Goal: Transaction & Acquisition: Purchase product/service

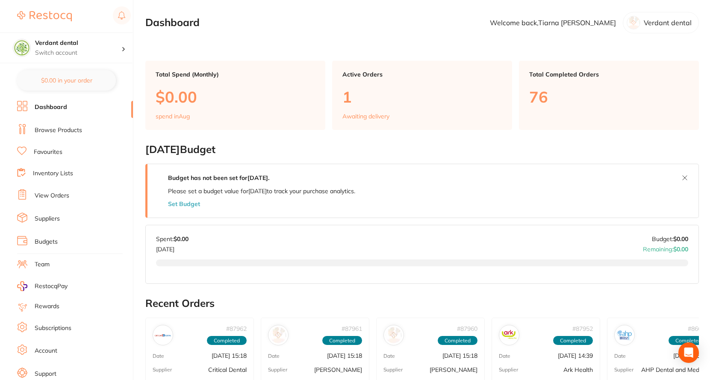
click at [52, 192] on link "View Orders" at bounding box center [52, 196] width 35 height 9
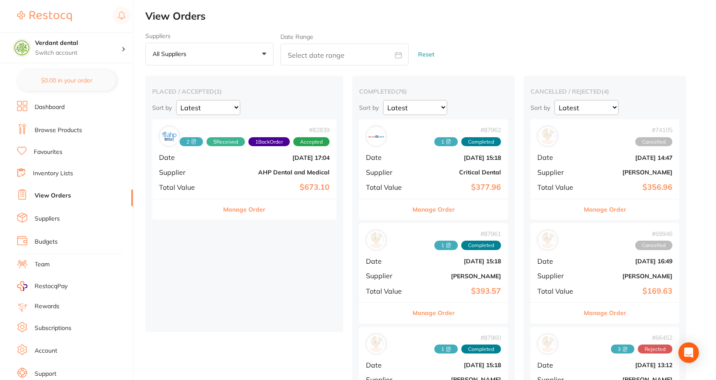
click at [257, 176] on b "AHP Dental and Medical" at bounding box center [275, 172] width 109 height 7
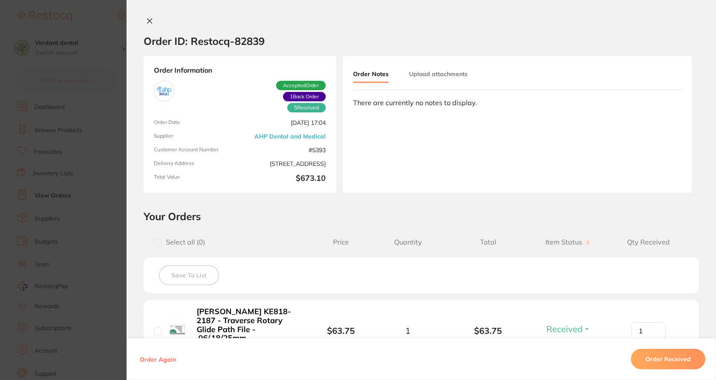
click at [148, 20] on icon at bounding box center [149, 21] width 7 height 7
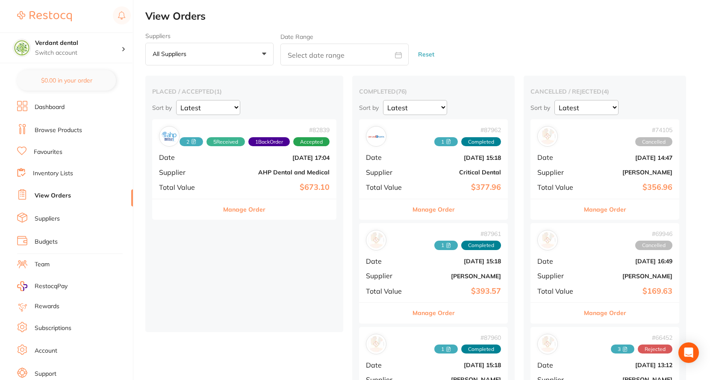
click at [39, 149] on link "Favourites" at bounding box center [48, 152] width 29 height 9
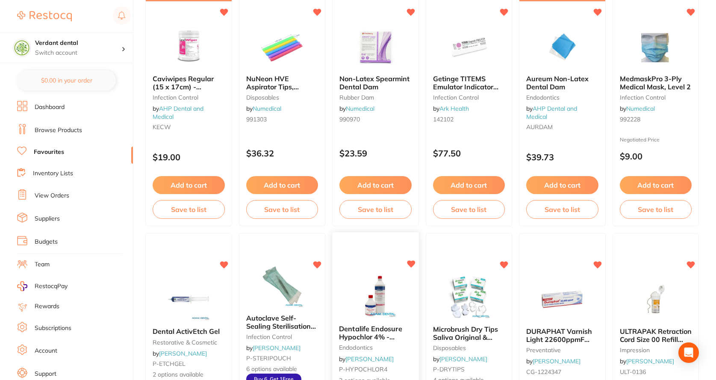
scroll to position [470, 0]
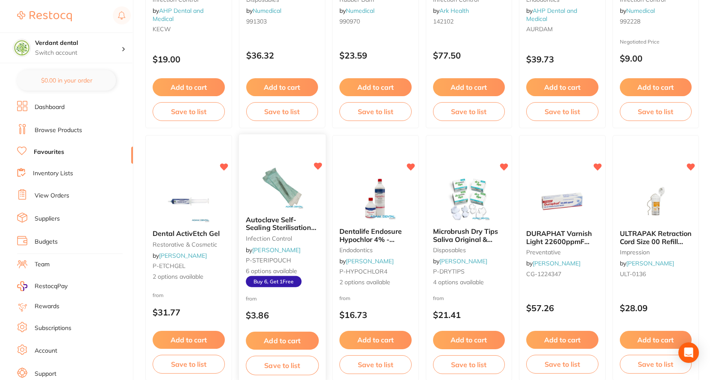
click at [272, 201] on img at bounding box center [282, 187] width 56 height 43
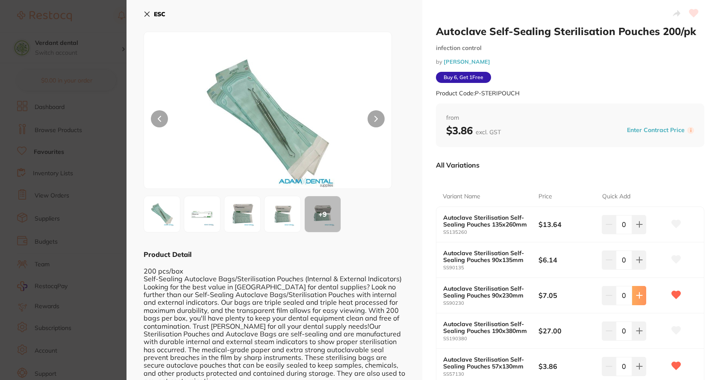
click at [642, 234] on button at bounding box center [639, 224] width 14 height 19
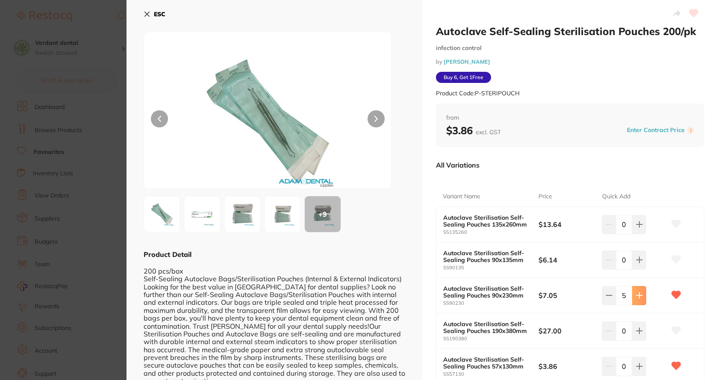
click at [642, 234] on button at bounding box center [639, 224] width 14 height 19
type input "6"
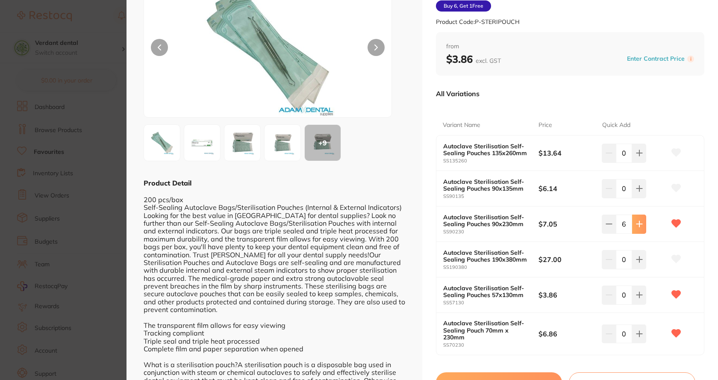
scroll to position [86, 0]
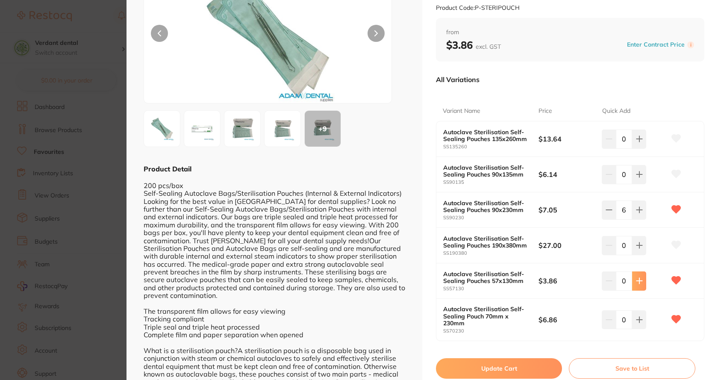
click at [641, 148] on button at bounding box center [639, 139] width 14 height 19
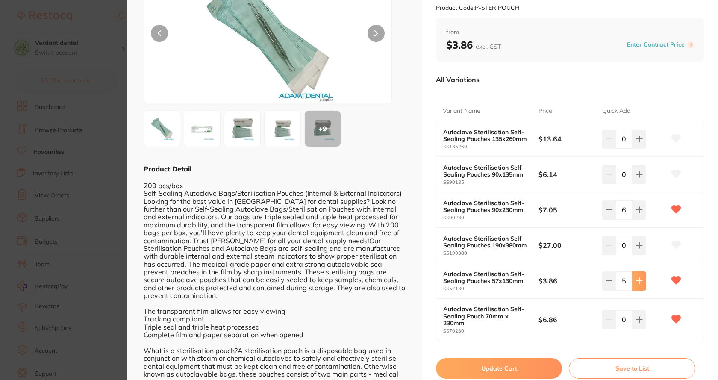
click at [641, 148] on button at bounding box center [639, 139] width 14 height 19
type input "6"
click at [637, 142] on icon at bounding box center [639, 139] width 7 height 7
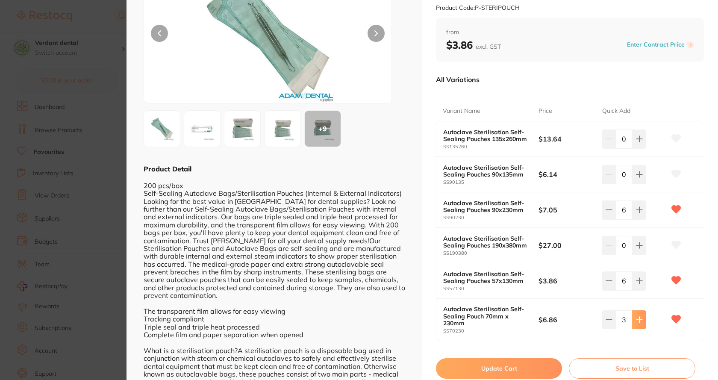
click at [637, 142] on icon at bounding box center [639, 139] width 7 height 7
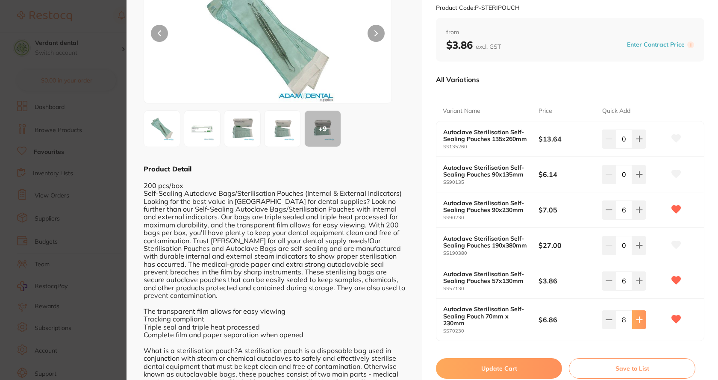
click at [637, 142] on icon at bounding box center [639, 139] width 7 height 7
type input "12"
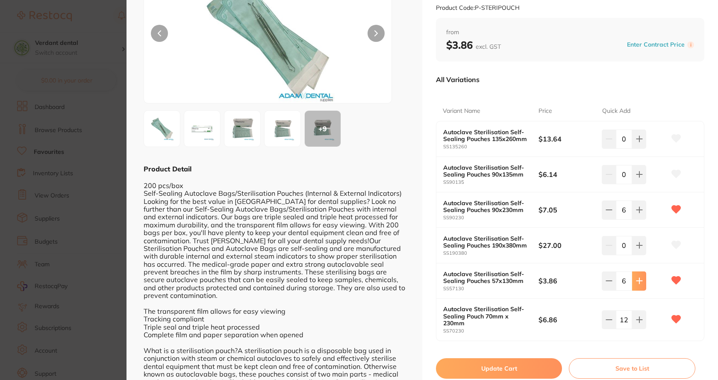
click at [639, 142] on icon at bounding box center [639, 139] width 7 height 7
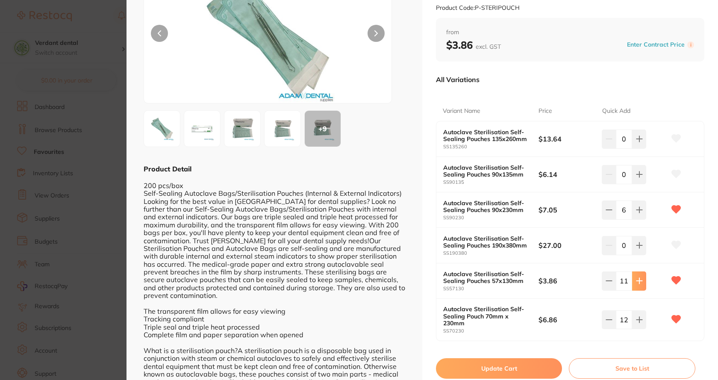
click at [639, 142] on icon at bounding box center [639, 139] width 7 height 7
type input "12"
click at [642, 148] on button at bounding box center [639, 139] width 14 height 19
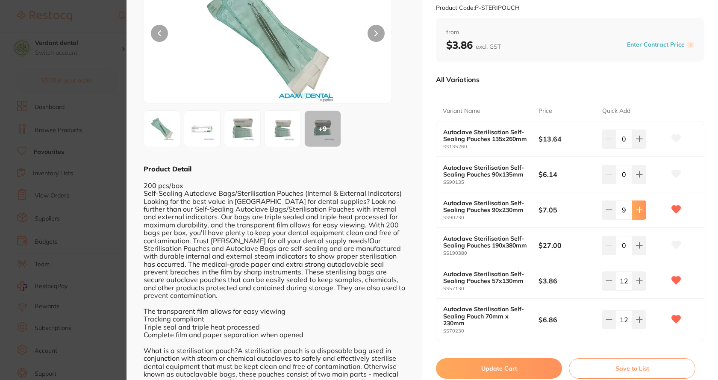
click at [642, 148] on button at bounding box center [639, 139] width 14 height 19
click at [611, 148] on button at bounding box center [609, 139] width 14 height 19
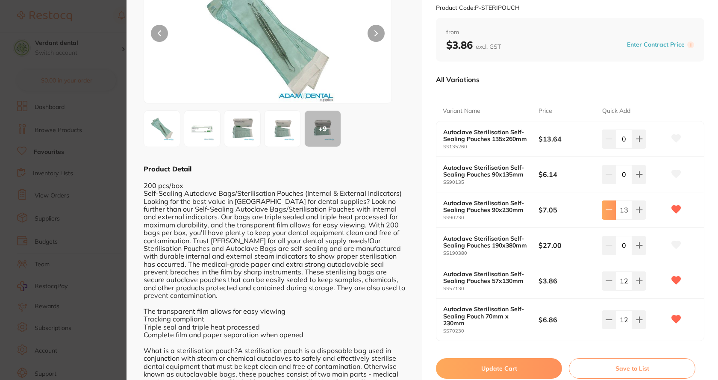
type input "12"
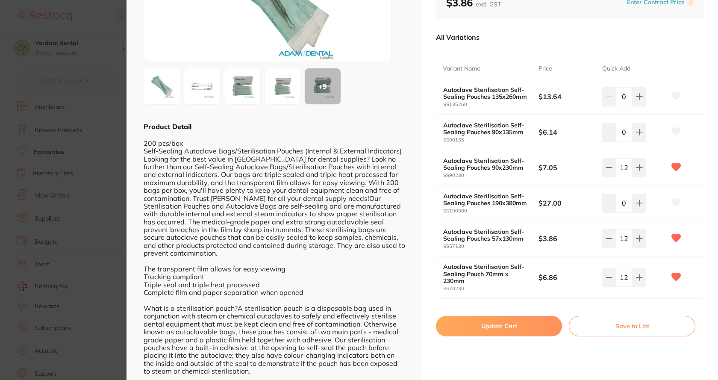
scroll to position [128, 0]
click at [520, 328] on button "Update Cart" at bounding box center [499, 326] width 126 height 21
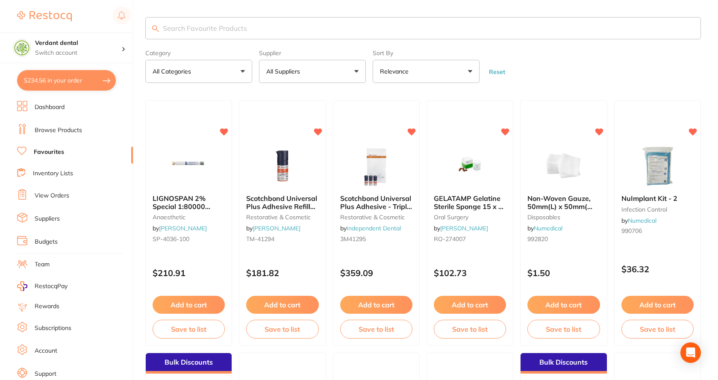
checkbox input "false"
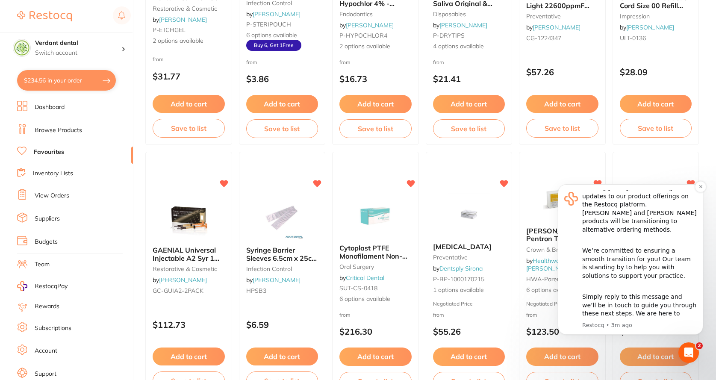
scroll to position [727, 0]
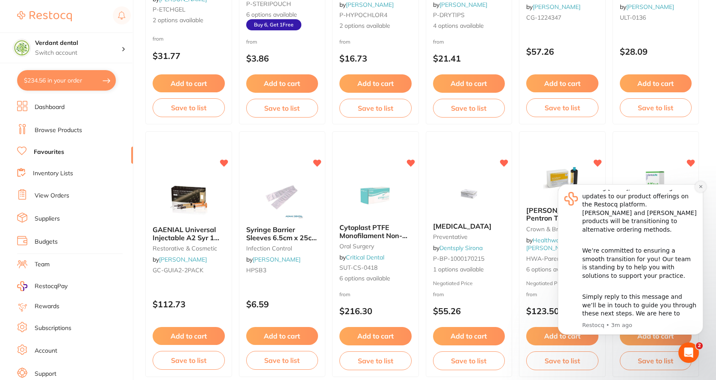
click at [703, 186] on icon "Dismiss notification" at bounding box center [701, 186] width 5 height 5
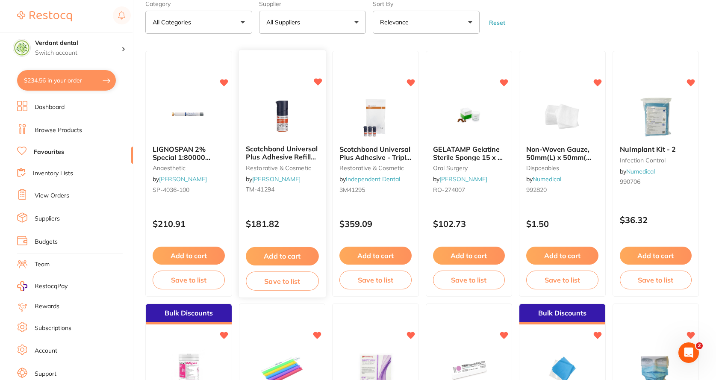
scroll to position [0, 0]
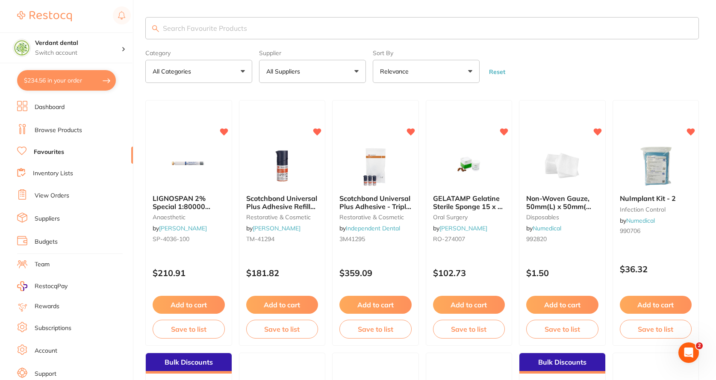
click at [54, 151] on link "Favourites" at bounding box center [49, 152] width 30 height 9
click at [197, 24] on input "search" at bounding box center [422, 28] width 554 height 22
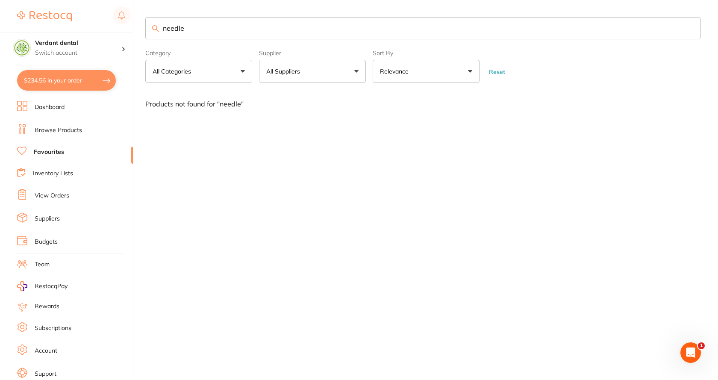
type input "needle"
click at [63, 129] on link "Browse Products" at bounding box center [58, 130] width 47 height 9
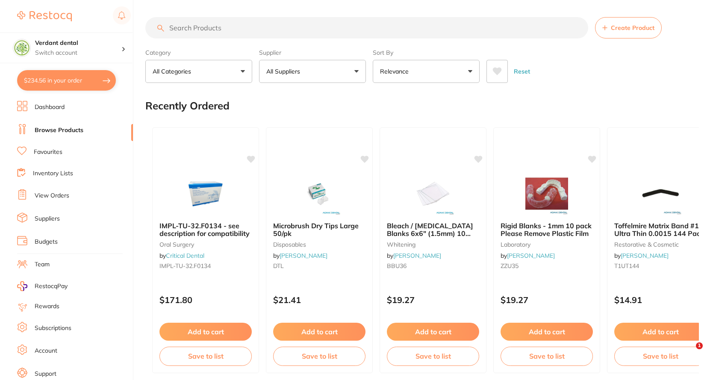
click at [198, 28] on input "search" at bounding box center [366, 27] width 443 height 21
type input "n"
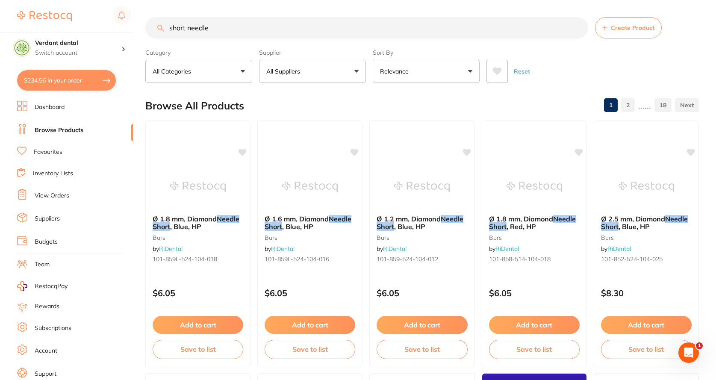
click at [446, 80] on button "Relevance" at bounding box center [426, 71] width 107 height 23
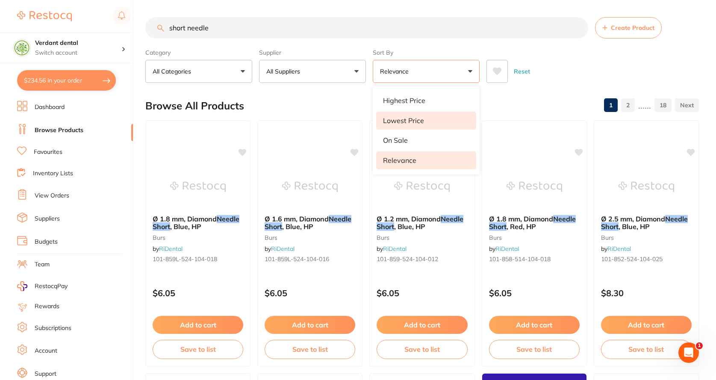
click at [434, 124] on li "Lowest Price" at bounding box center [426, 121] width 100 height 18
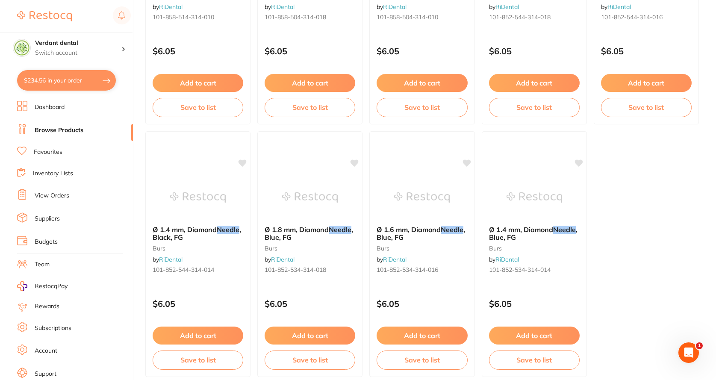
scroll to position [2558, 0]
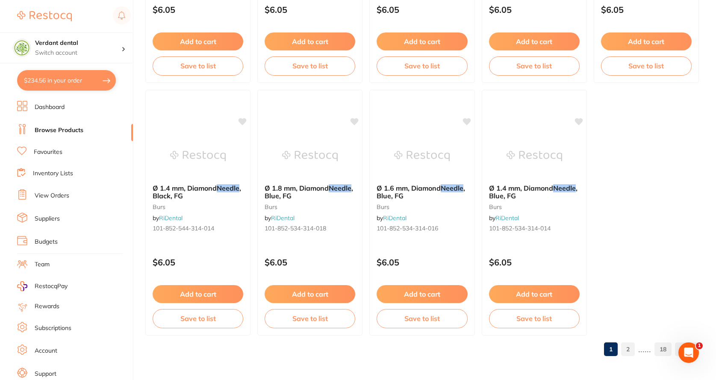
click at [626, 344] on link "2" at bounding box center [628, 349] width 14 height 17
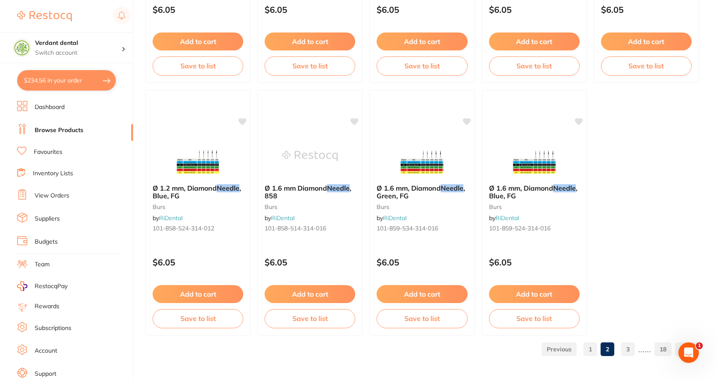
click at [628, 350] on link "3" at bounding box center [628, 349] width 14 height 17
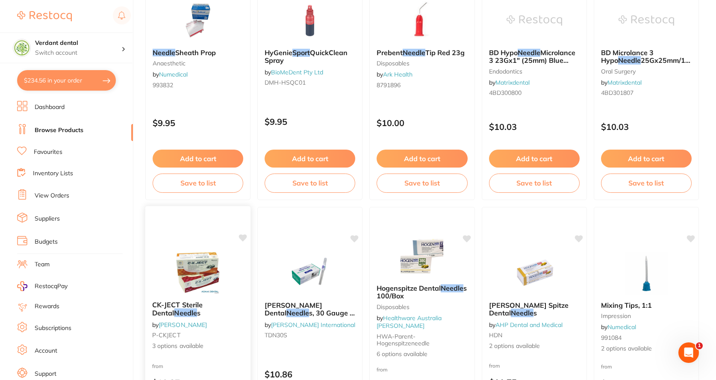
scroll to position [1668, 0]
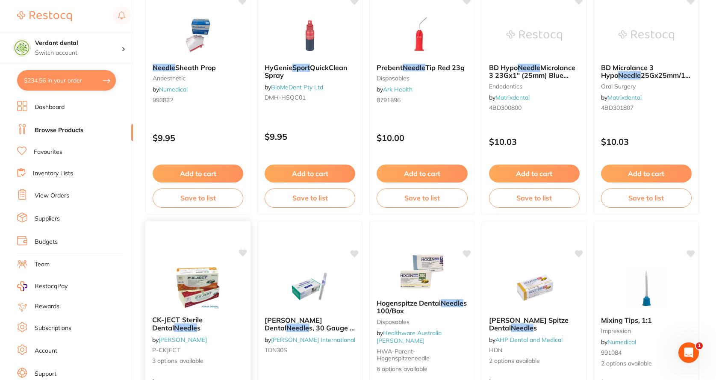
click at [185, 275] on img at bounding box center [198, 287] width 56 height 43
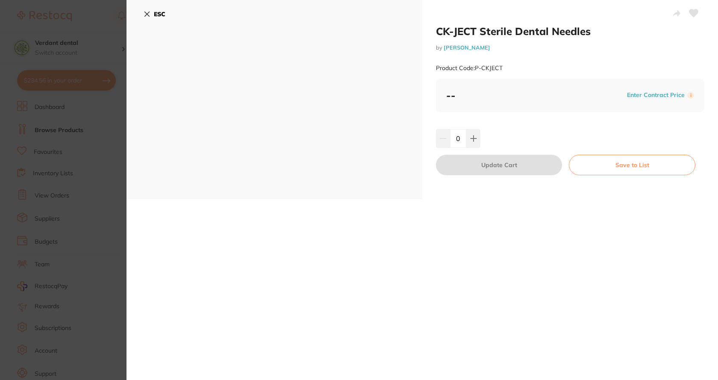
click at [284, 158] on div "ESC" at bounding box center [275, 99] width 296 height 199
click at [151, 15] on button "ESC" at bounding box center [155, 14] width 22 height 15
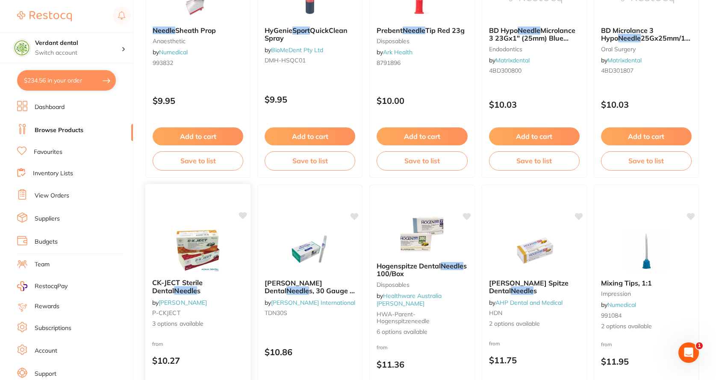
scroll to position [1753, 0]
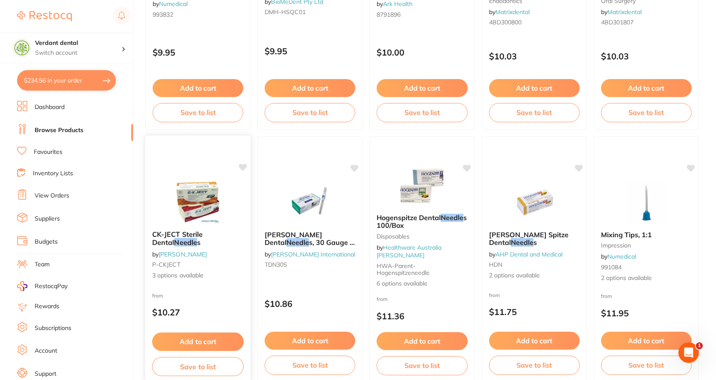
click at [186, 276] on span "3 options available" at bounding box center [198, 276] width 92 height 9
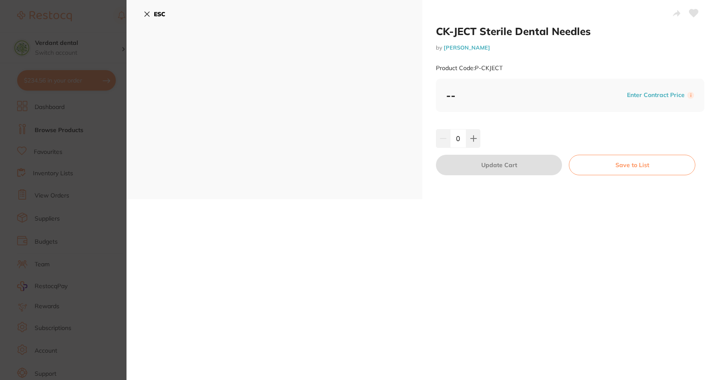
click at [447, 94] on b "--" at bounding box center [450, 95] width 9 height 13
click at [145, 15] on icon at bounding box center [147, 14] width 5 height 5
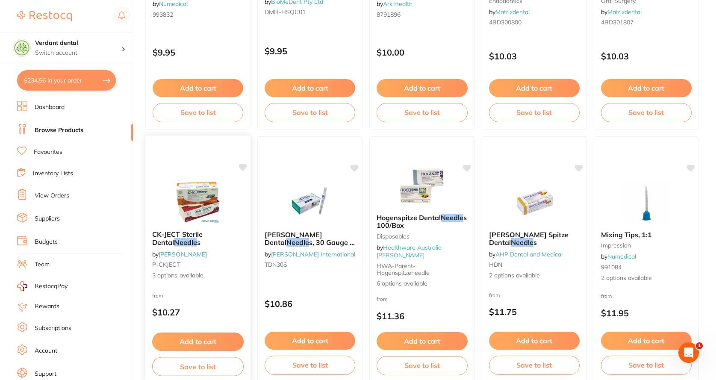
drag, startPoint x: 226, startPoint y: 234, endPoint x: 148, endPoint y: 239, distance: 78.4
click at [148, 239] on div "CK-JECT Sterile Dental Needle s by [PERSON_NAME] P-CKJECT 3 options available" at bounding box center [198, 255] width 106 height 63
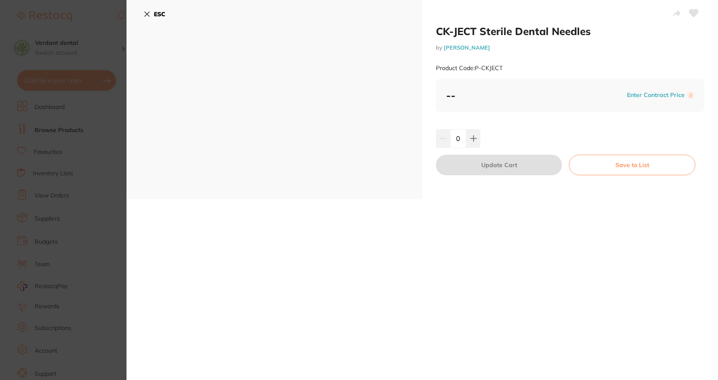
drag, startPoint x: 184, startPoint y: 242, endPoint x: 202, endPoint y: 36, distance: 206.0
click at [178, 242] on div "CK-JECT Sterile Dental Needles by [PERSON_NAME] Product Code: P-CKJECT ESC CK-J…" at bounding box center [423, 190] width 592 height 380
click at [152, 15] on button "ESC" at bounding box center [155, 14] width 22 height 15
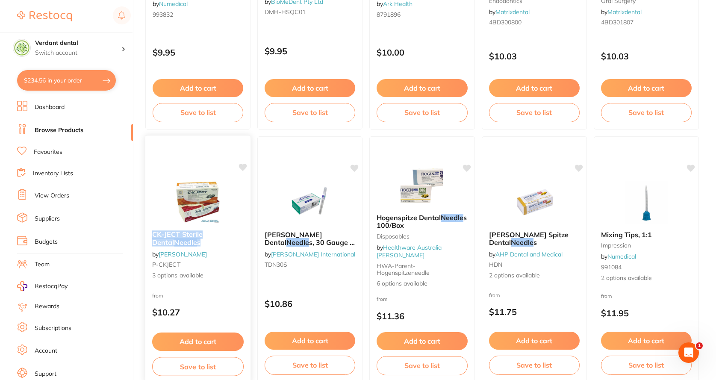
drag, startPoint x: 183, startPoint y: 246, endPoint x: 151, endPoint y: 236, distance: 33.1
click at [151, 236] on div "CK-JECT Sterile Dental Needle s by [PERSON_NAME] P-CKJECT 3 options available" at bounding box center [198, 255] width 106 height 63
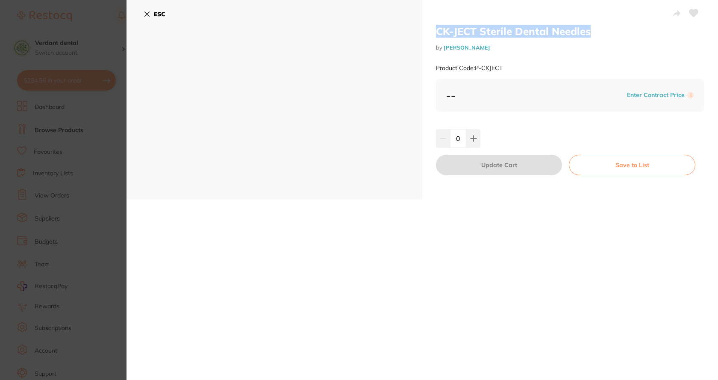
drag, startPoint x: 601, startPoint y: 32, endPoint x: 437, endPoint y: 34, distance: 164.2
click at [437, 34] on h2 "CK-JECT Sterile Dental Needles" at bounding box center [570, 31] width 269 height 13
copy h2 "CK-JECT Sterile Dental Needles"
click at [148, 16] on icon at bounding box center [147, 14] width 7 height 7
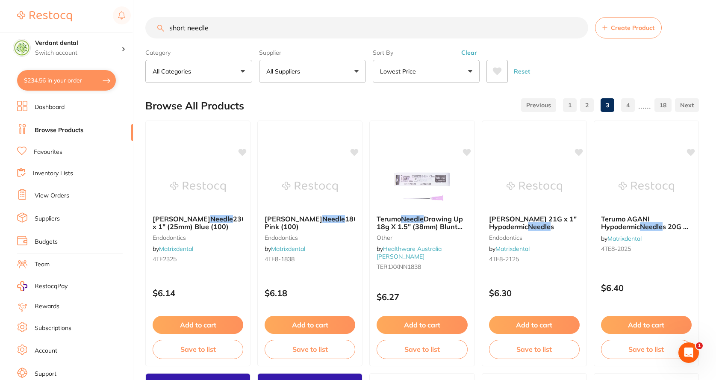
click at [318, 21] on input "short needle" at bounding box center [366, 27] width 443 height 21
type input "s"
paste input "CK-JECT Sterile Dental Needles"
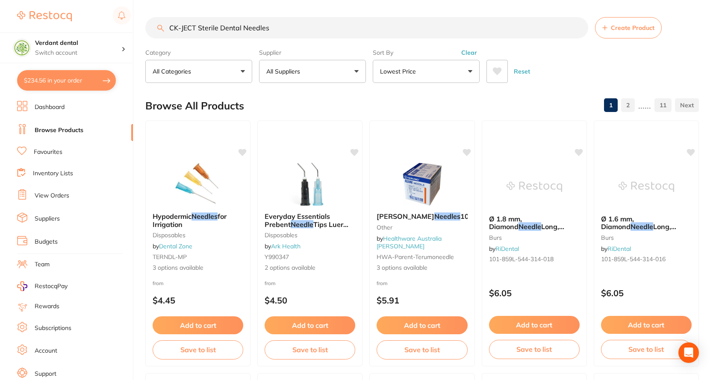
type input "CK-JECT Sterile Dental Needles"
click at [413, 78] on button "Lowest Price" at bounding box center [426, 71] width 107 height 23
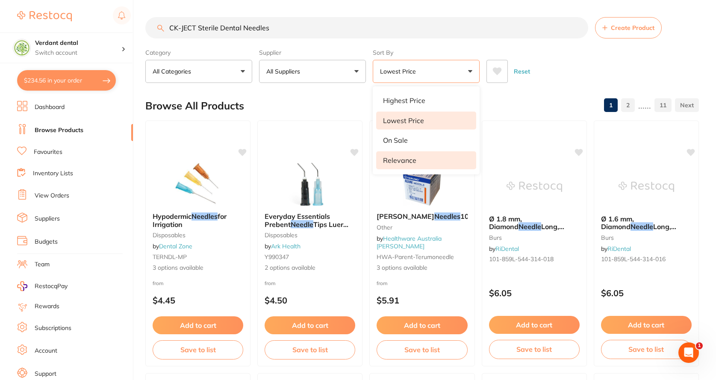
click at [403, 161] on p "Relevance" at bounding box center [399, 160] width 33 height 8
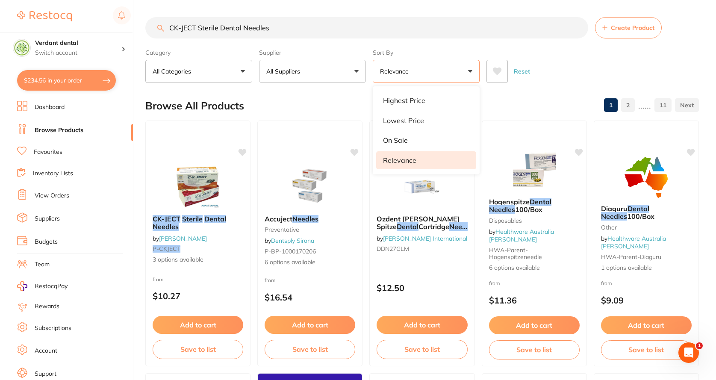
scroll to position [43, 0]
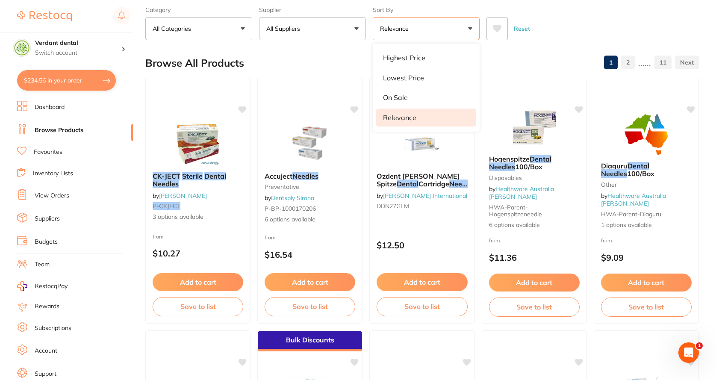
click at [317, 56] on div "Browse All Products 1 2 ...... 11" at bounding box center [422, 63] width 554 height 29
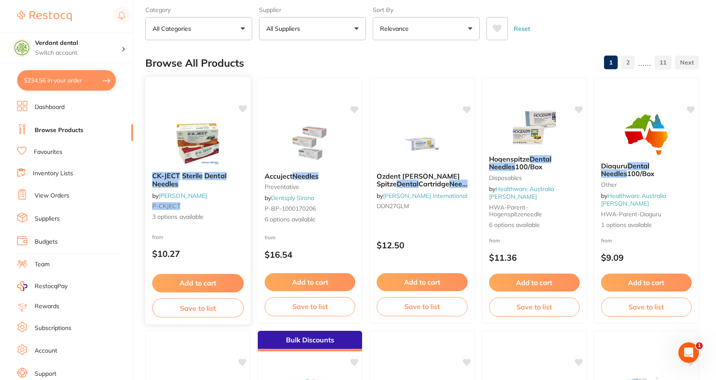
click at [197, 147] on img at bounding box center [198, 143] width 56 height 43
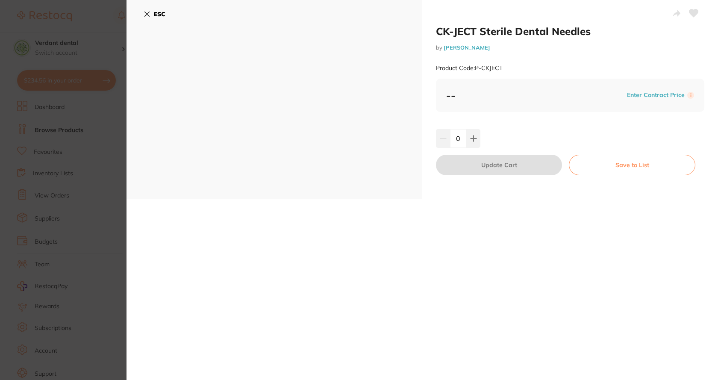
click at [151, 12] on button "ESC" at bounding box center [155, 14] width 22 height 15
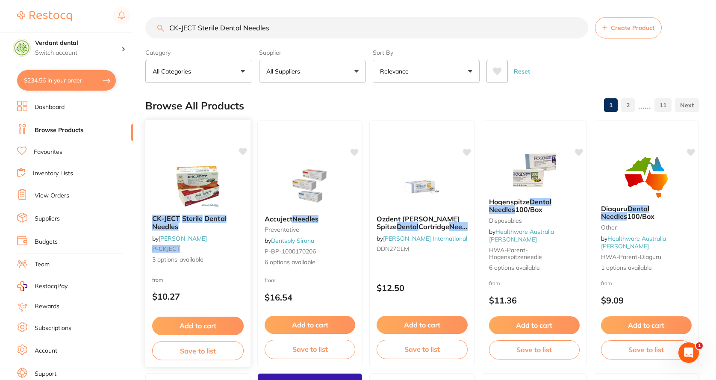
click at [210, 211] on div "CK-JECT Sterile Dental Needles by [PERSON_NAME] P-CKJECT 3 options available" at bounding box center [198, 239] width 106 height 63
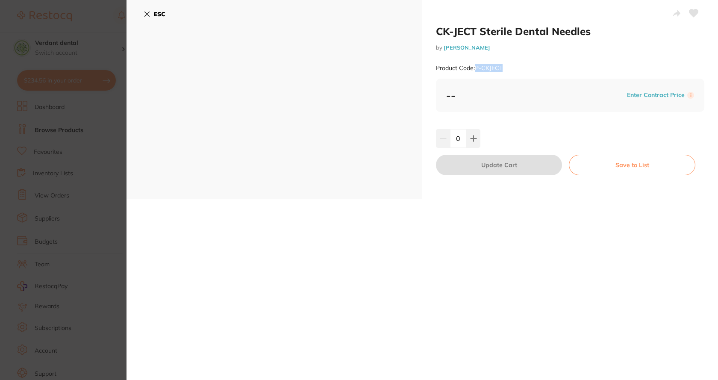
click at [474, 68] on div "Product Code: P-CKJECT" at bounding box center [570, 68] width 269 height 21
click at [507, 67] on div "Product Code: P-CKJECT" at bounding box center [570, 68] width 269 height 21
click at [154, 15] on b "ESC" at bounding box center [160, 14] width 12 height 8
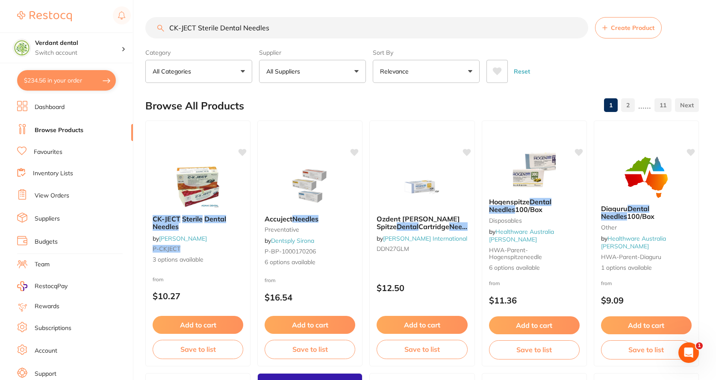
scroll to position [0, 0]
drag, startPoint x: 283, startPoint y: 29, endPoint x: 199, endPoint y: 35, distance: 84.8
click at [199, 35] on input "CK-JECT Sterile Dental Needles" at bounding box center [366, 27] width 443 height 21
type input "CK-JECT"
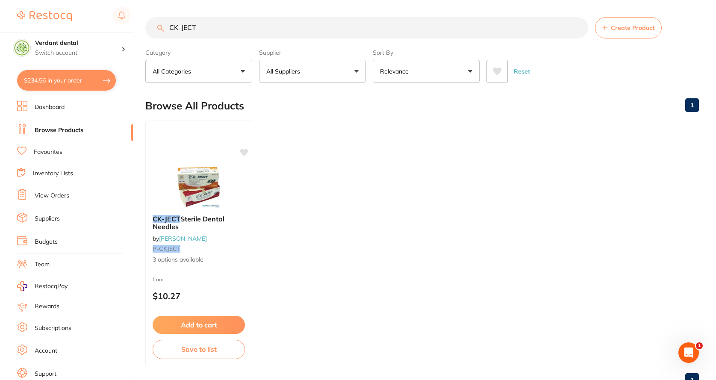
scroll to position [0, 0]
click at [242, 149] on icon at bounding box center [245, 151] width 8 height 7
click at [207, 174] on img at bounding box center [199, 186] width 56 height 43
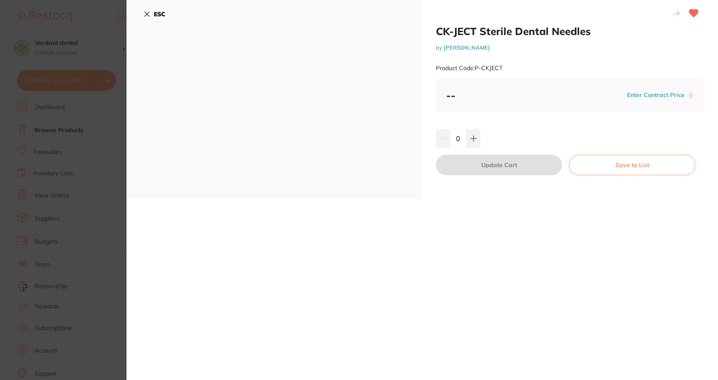
click at [155, 11] on b "ESC" at bounding box center [160, 14] width 12 height 8
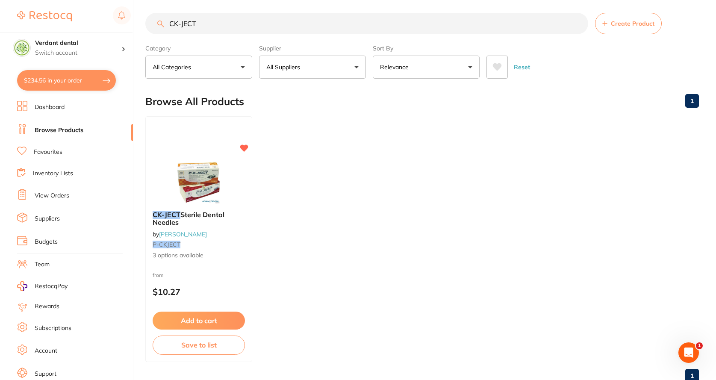
scroll to position [0, 0]
drag, startPoint x: 231, startPoint y: 25, endPoint x: 94, endPoint y: 30, distance: 137.8
click at [94, 30] on div "$234.56 Verdant dental Switch account Verdant dental $234.56 in your order Dash…" at bounding box center [358, 186] width 716 height 380
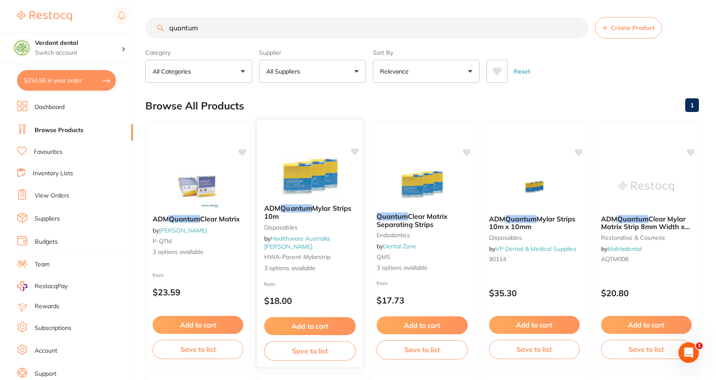
scroll to position [0, 0]
type input "quantum"
click at [433, 74] on button "Relevance" at bounding box center [426, 71] width 107 height 23
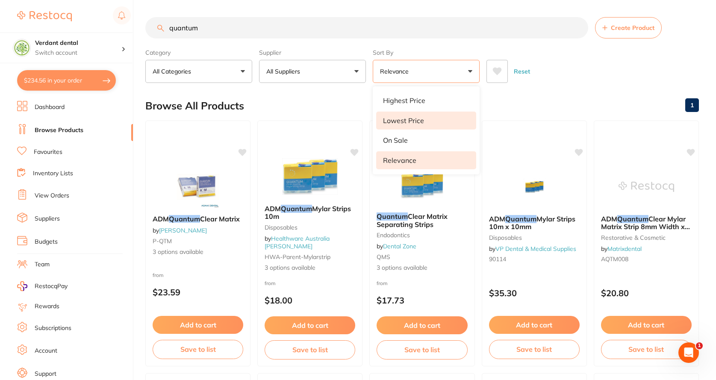
click at [417, 124] on p "Lowest Price" at bounding box center [403, 121] width 41 height 8
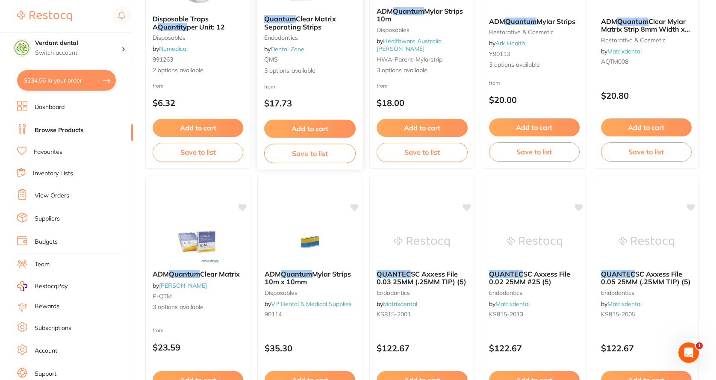
scroll to position [214, 0]
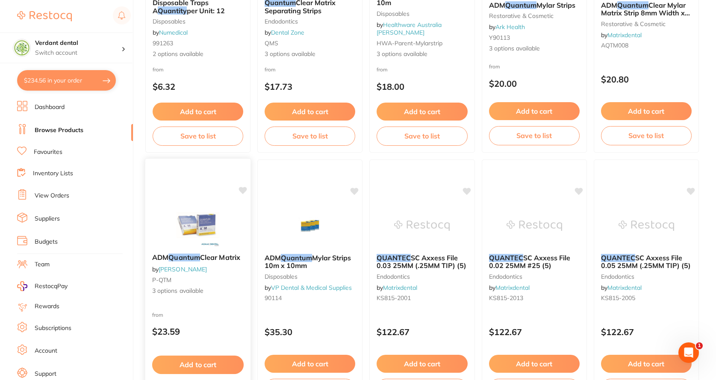
click at [200, 227] on img at bounding box center [198, 225] width 56 height 43
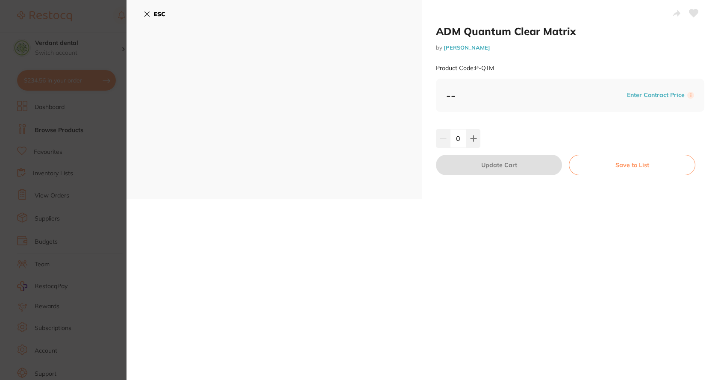
click at [159, 12] on b "ESC" at bounding box center [160, 14] width 12 height 8
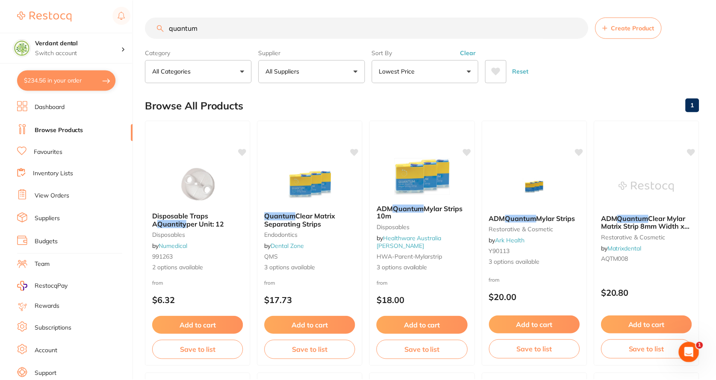
scroll to position [214, 0]
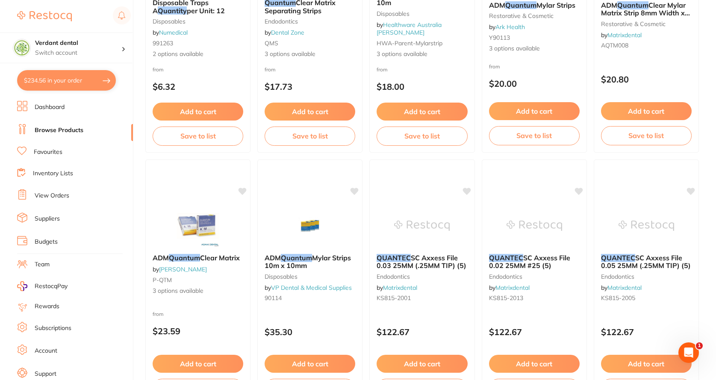
click at [699, 348] on span "1" at bounding box center [699, 345] width 7 height 7
click at [694, 351] on icon "Open Intercom Messenger" at bounding box center [689, 353] width 14 height 14
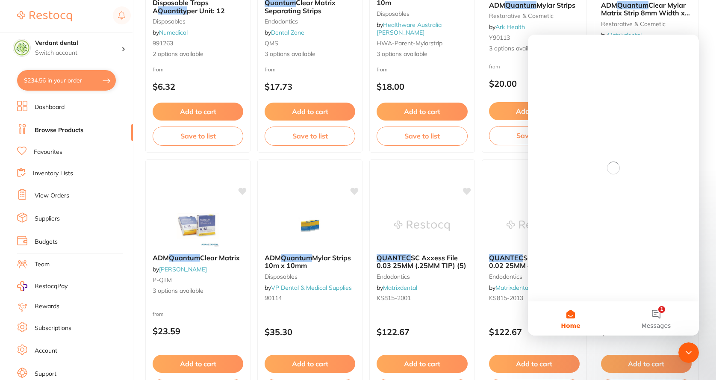
scroll to position [0, 0]
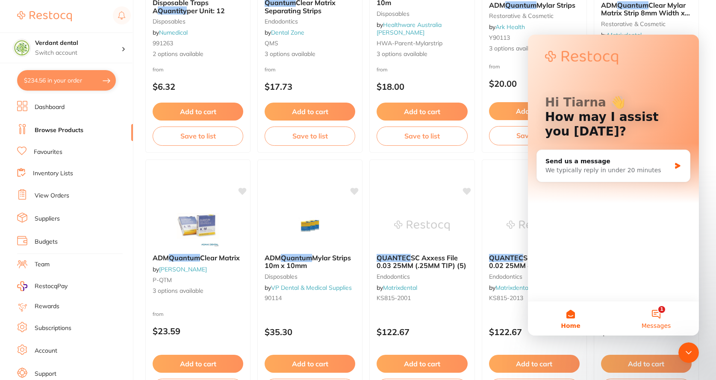
click at [659, 311] on button "1 Messages" at bounding box center [657, 318] width 86 height 34
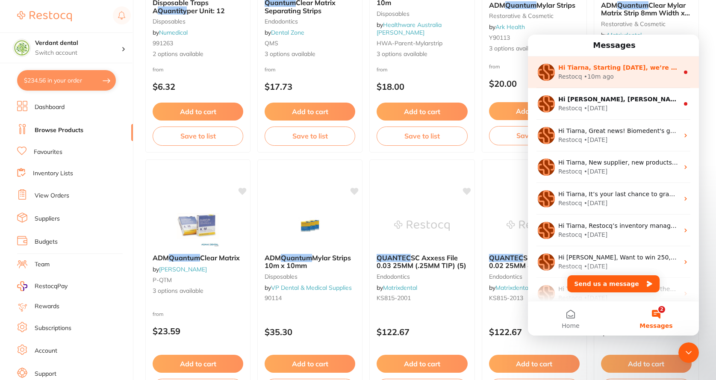
click at [636, 77] on div "Restocq • 10m ago" at bounding box center [618, 76] width 121 height 9
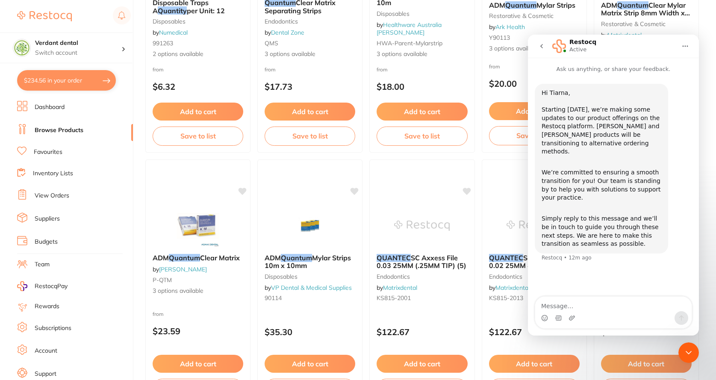
click at [44, 153] on link "Favourites" at bounding box center [48, 152] width 29 height 9
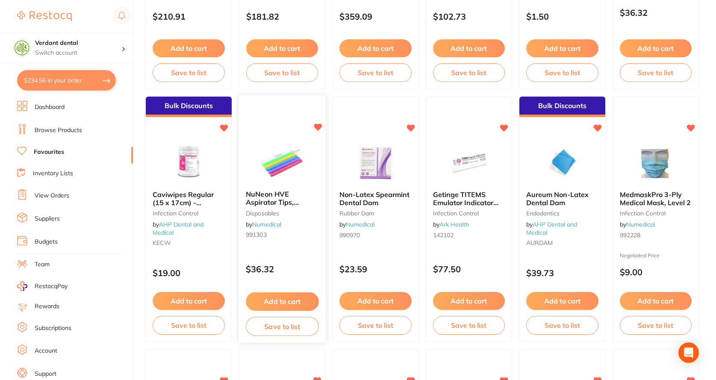
scroll to position [428, 0]
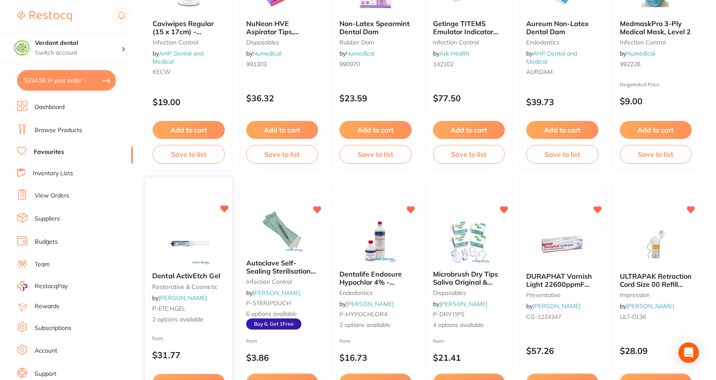
click at [200, 244] on img at bounding box center [189, 243] width 56 height 43
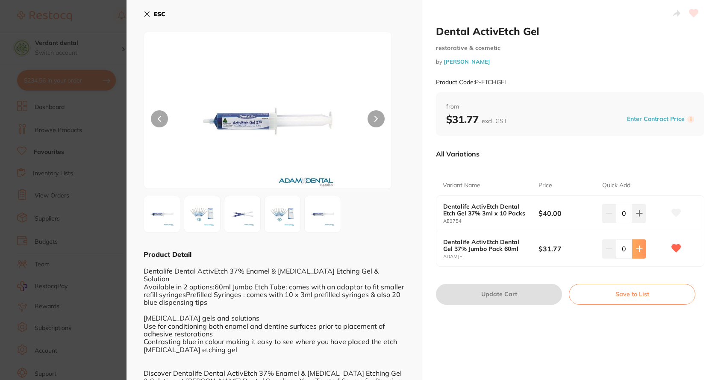
click at [636, 217] on icon at bounding box center [639, 213] width 7 height 7
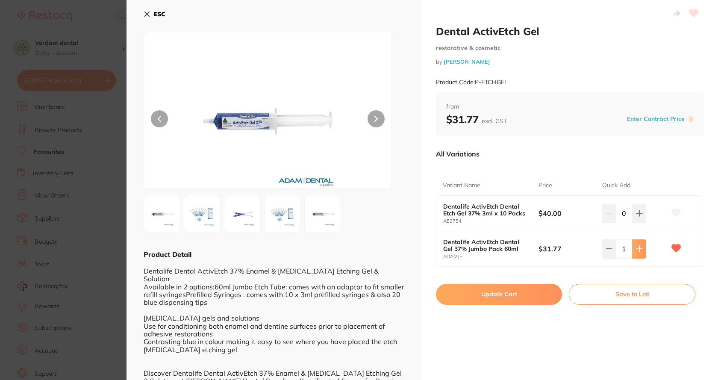
type input "1"
click at [517, 297] on button "Update Cart" at bounding box center [499, 294] width 126 height 21
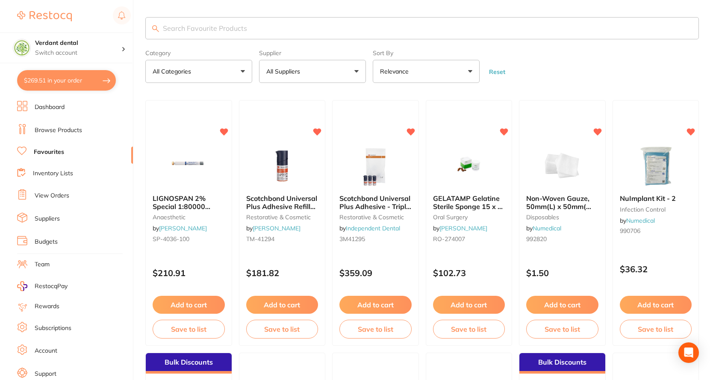
click at [179, 29] on input "search" at bounding box center [422, 28] width 554 height 22
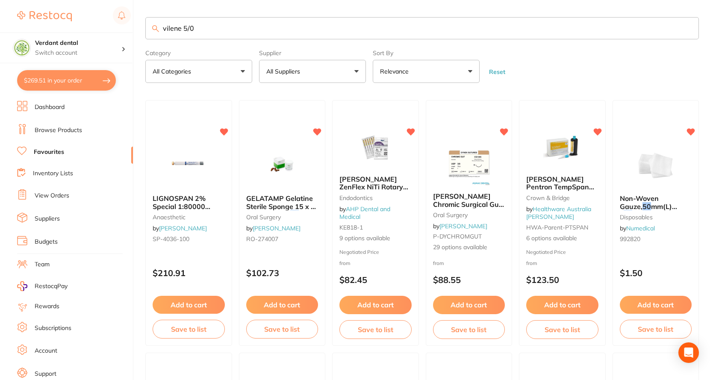
type input "vilene 5/0"
click at [44, 128] on link "Browse Products" at bounding box center [58, 130] width 47 height 9
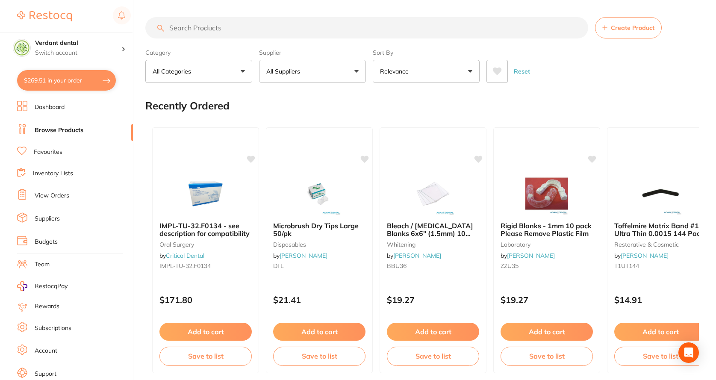
click at [221, 30] on input "search" at bounding box center [366, 27] width 443 height 21
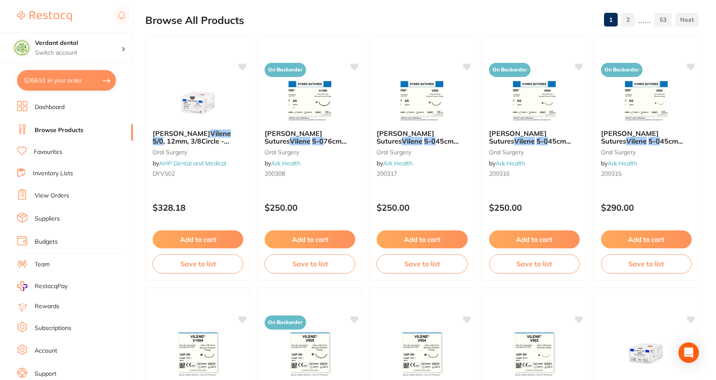
scroll to position [43, 0]
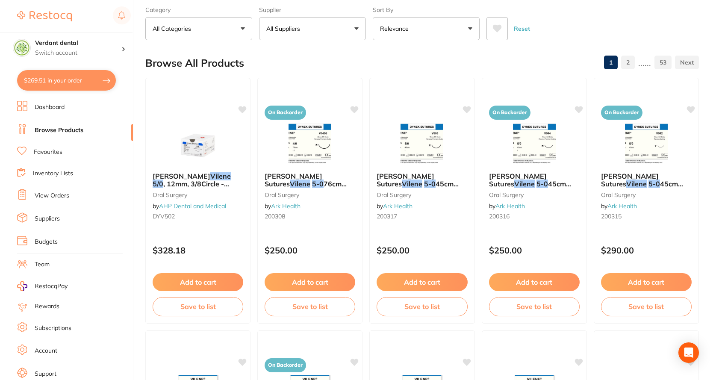
type input "vilene 5/0"
